Goal: Information Seeking & Learning: Learn about a topic

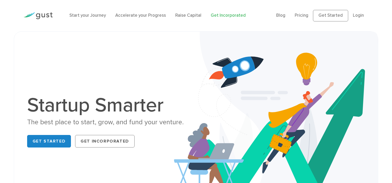
click at [226, 17] on link "Get Incorporated" at bounding box center [228, 15] width 35 height 5
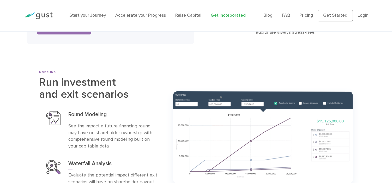
scroll to position [2023, 0]
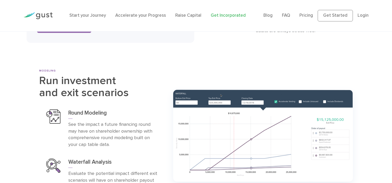
click at [189, 20] on div "Start your Journey Accelerate your Progress Raise Capital Get Incorporated" at bounding box center [163, 15] width 194 height 17
click at [189, 17] on link "Raise Capital" at bounding box center [188, 15] width 26 height 5
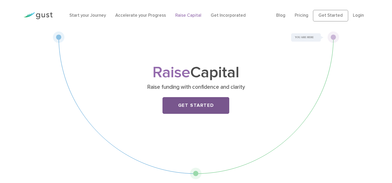
click at [215, 103] on link "Get Started" at bounding box center [196, 105] width 67 height 17
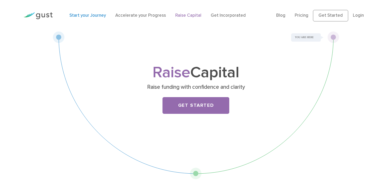
click at [98, 17] on link "Start your Journey" at bounding box center [87, 15] width 37 height 5
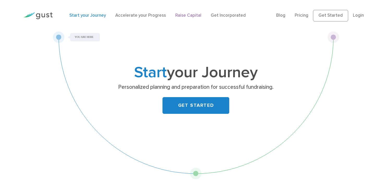
click at [184, 16] on link "Raise Capital" at bounding box center [188, 15] width 26 height 5
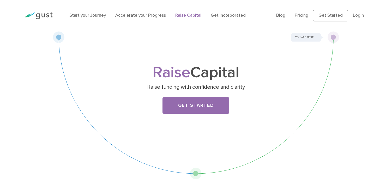
click at [134, 22] on div "Start your Journey Accelerate your Progress Raise Capital Get Incorporated" at bounding box center [169, 15] width 207 height 17
click at [135, 19] on li "Accelerate your Progress" at bounding box center [140, 15] width 51 height 7
click at [137, 15] on link "Accelerate your Progress" at bounding box center [140, 15] width 51 height 5
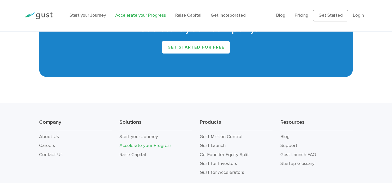
scroll to position [958, 0]
